Goal: Find specific page/section: Find specific page/section

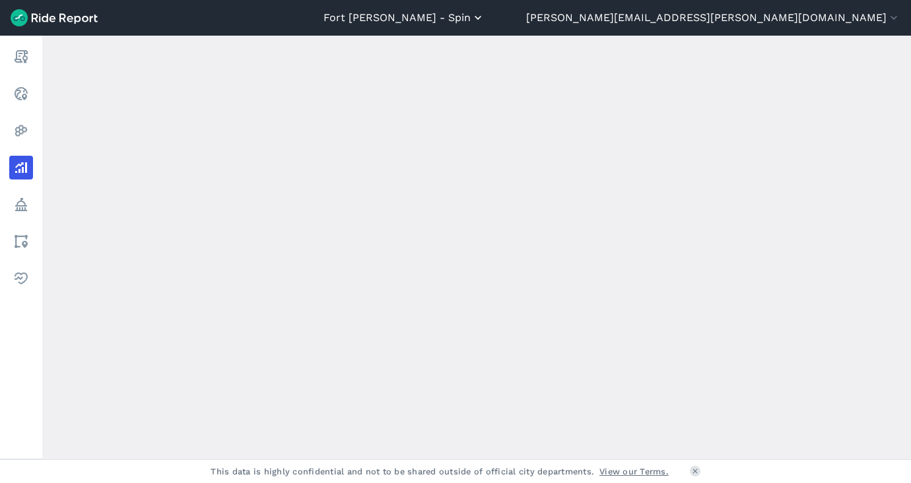
click at [484, 18] on button "Fort [PERSON_NAME] - Spin" at bounding box center [403, 18] width 161 height 16
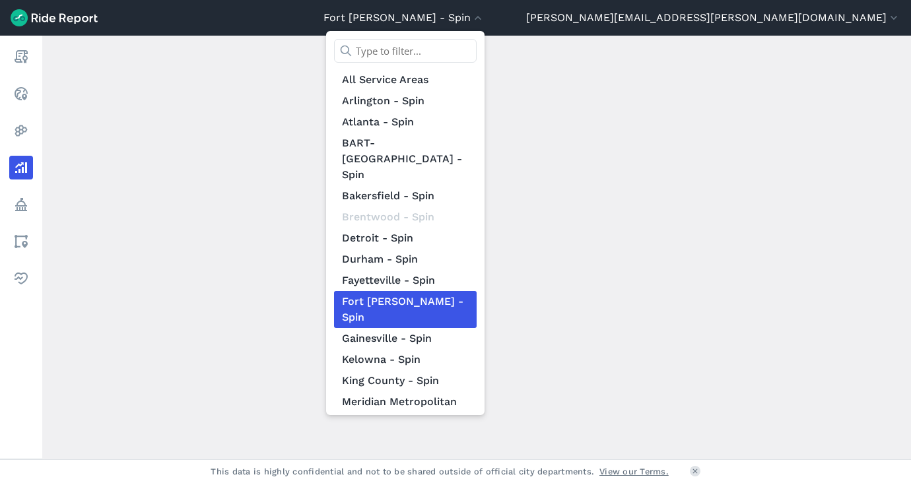
click at [476, 50] on input "text" at bounding box center [405, 51] width 143 height 24
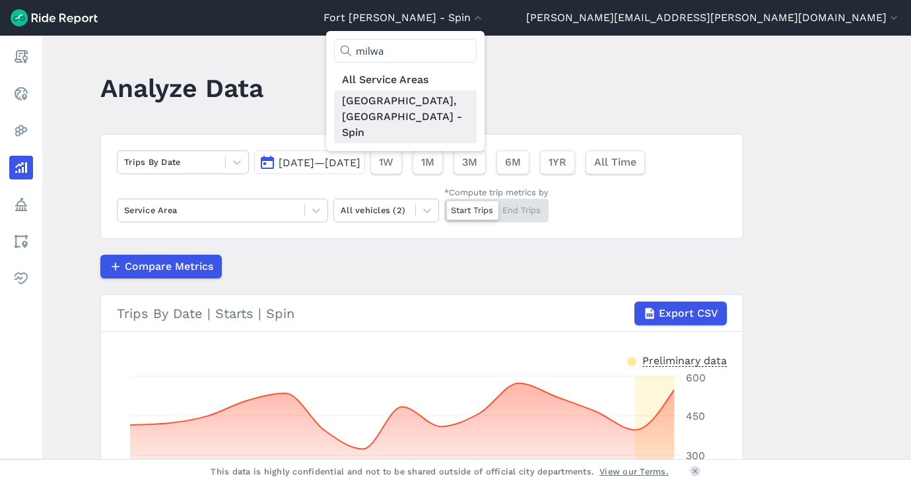
type input "milwa"
click at [476, 92] on link "[GEOGRAPHIC_DATA], [GEOGRAPHIC_DATA] - Spin" at bounding box center [405, 116] width 143 height 53
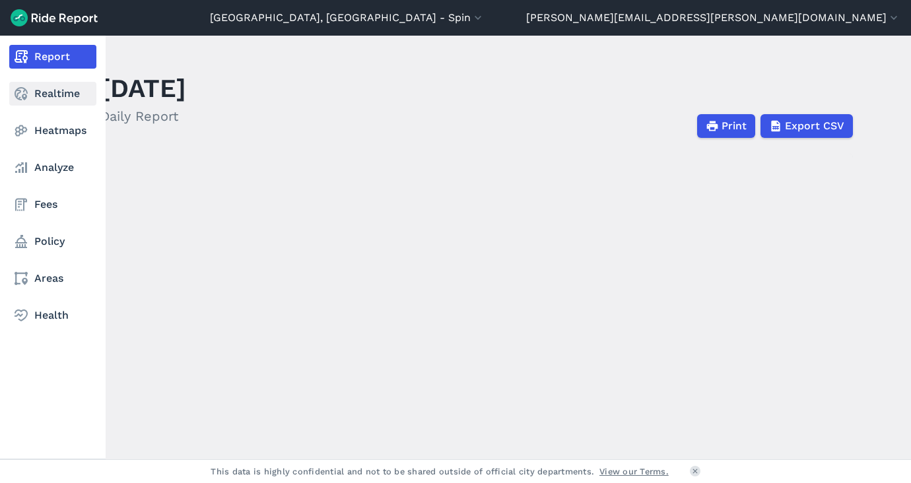
click at [53, 97] on link "Realtime" at bounding box center [52, 94] width 87 height 24
